Goal: Information Seeking & Learning: Learn about a topic

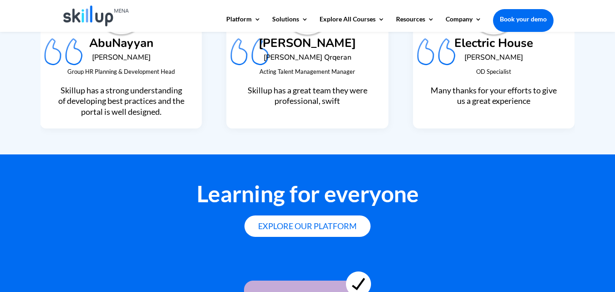
scroll to position [2584, 0]
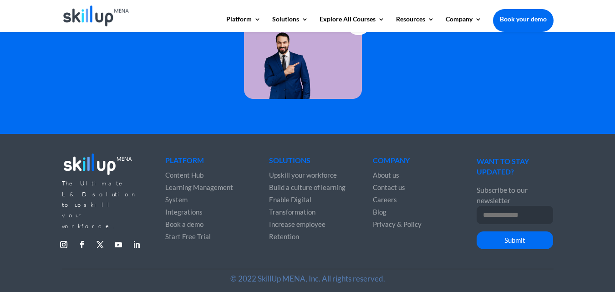
click at [135, 237] on link "Follow" at bounding box center [136, 244] width 15 height 15
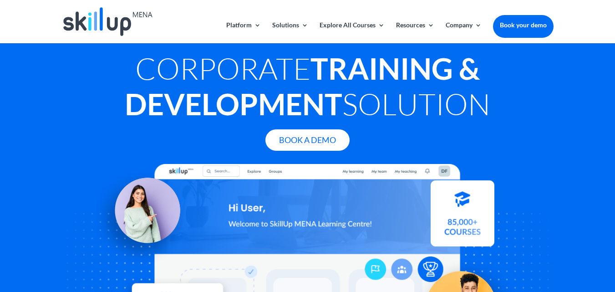
scroll to position [0, 0]
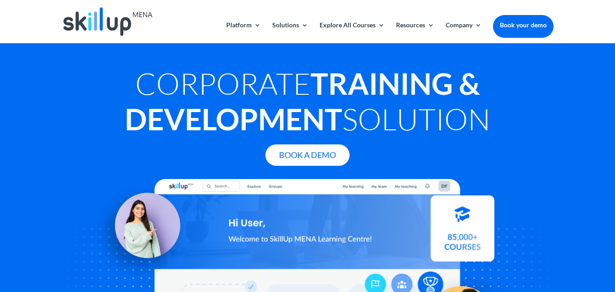
click at [102, 133] on h1 "Corporate Training & Development Solution" at bounding box center [308, 104] width 492 height 76
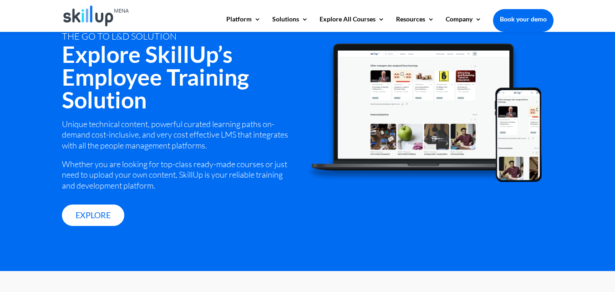
scroll to position [1229, 0]
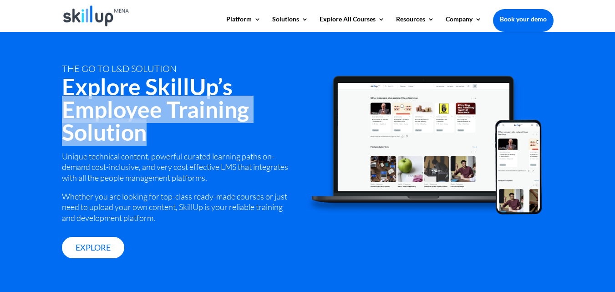
drag, startPoint x: 64, startPoint y: 106, endPoint x: 163, endPoint y: 129, distance: 101.2
click at [163, 129] on h2 "Explore SkillUp’s Employee Training Solution" at bounding box center [178, 111] width 232 height 73
copy h2 "Employee Training Solution"
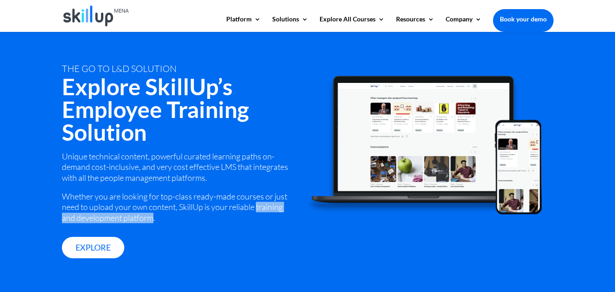
drag, startPoint x: 258, startPoint y: 207, endPoint x: 151, endPoint y: 215, distance: 107.4
click at [151, 215] on p "Whether you are looking for top-class ready-made courses or just need to upload…" at bounding box center [178, 207] width 232 height 32
copy p "training and development platform"
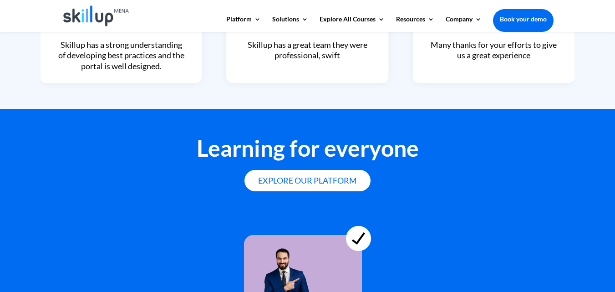
scroll to position [2584, 0]
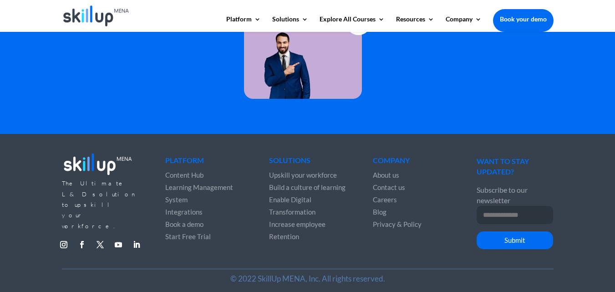
click at [389, 173] on span "About us" at bounding box center [386, 175] width 26 height 8
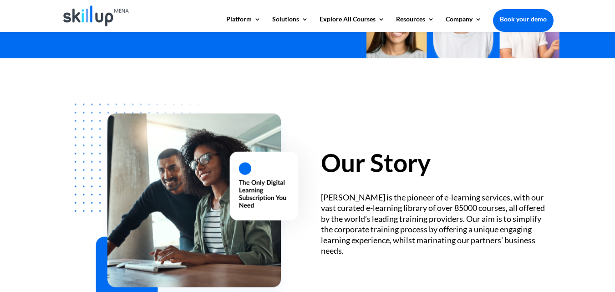
scroll to position [228, 0]
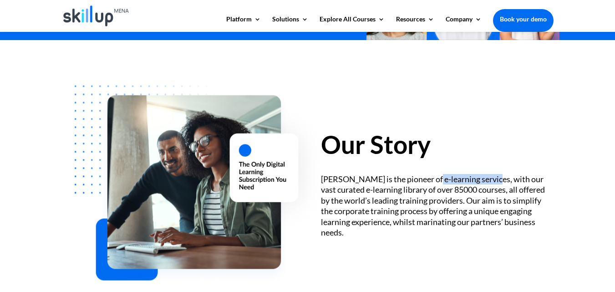
drag, startPoint x: 433, startPoint y: 184, endPoint x: 495, endPoint y: 181, distance: 62.9
click at [495, 181] on div "SkillUp MENA is the pioneer of e-learning services, with our vast curated e-lea…" at bounding box center [437, 206] width 232 height 64
copy div "e-learning service"
drag, startPoint x: 351, startPoint y: 193, endPoint x: 411, endPoint y: 187, distance: 60.4
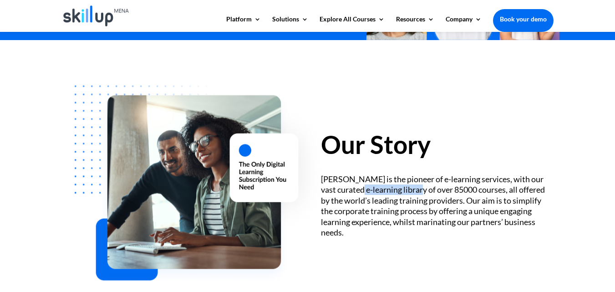
click at [411, 187] on div "SkillUp MENA is the pioneer of e-learning services, with our vast curated e-lea…" at bounding box center [437, 206] width 232 height 64
copy div "e-learning library"
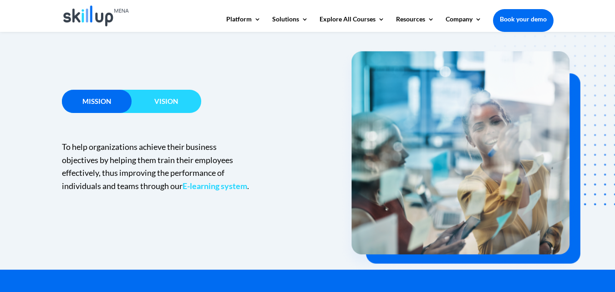
scroll to position [592, 0]
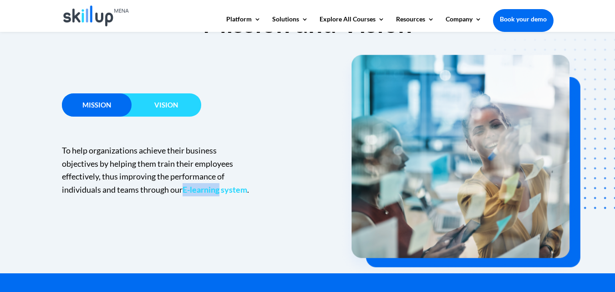
drag, startPoint x: 183, startPoint y: 188, endPoint x: 220, endPoint y: 190, distance: 37.4
click at [220, 190] on p "To help organizations achieve their business objectives by helping them train t…" at bounding box center [157, 170] width 191 height 52
copy p "E-learning"
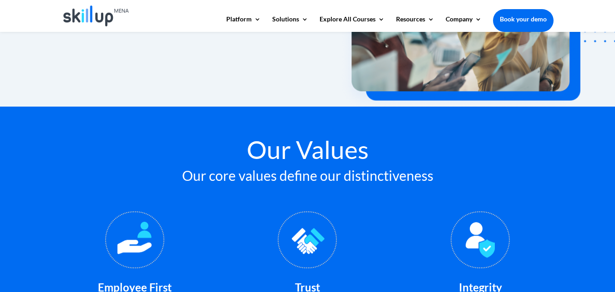
scroll to position [637, 0]
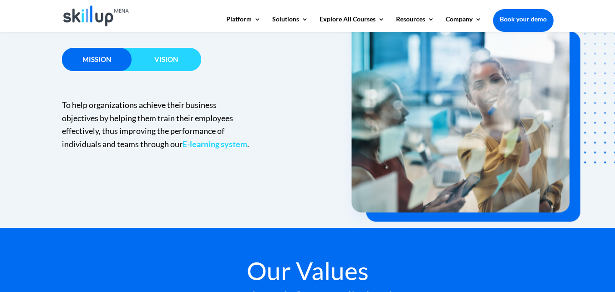
click at [172, 69] on div "Vision" at bounding box center [167, 59] width 70 height 23
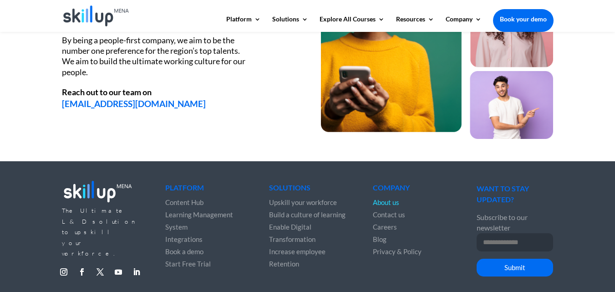
scroll to position [1307, 0]
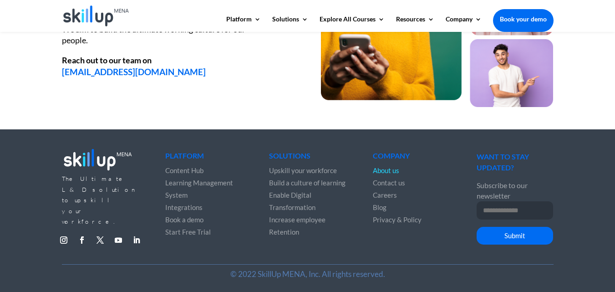
click at [381, 184] on span "Contact us" at bounding box center [389, 182] width 32 height 8
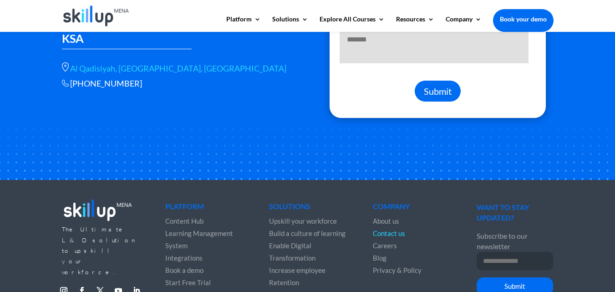
scroll to position [355, 0]
